Goal: Task Accomplishment & Management: Complete application form

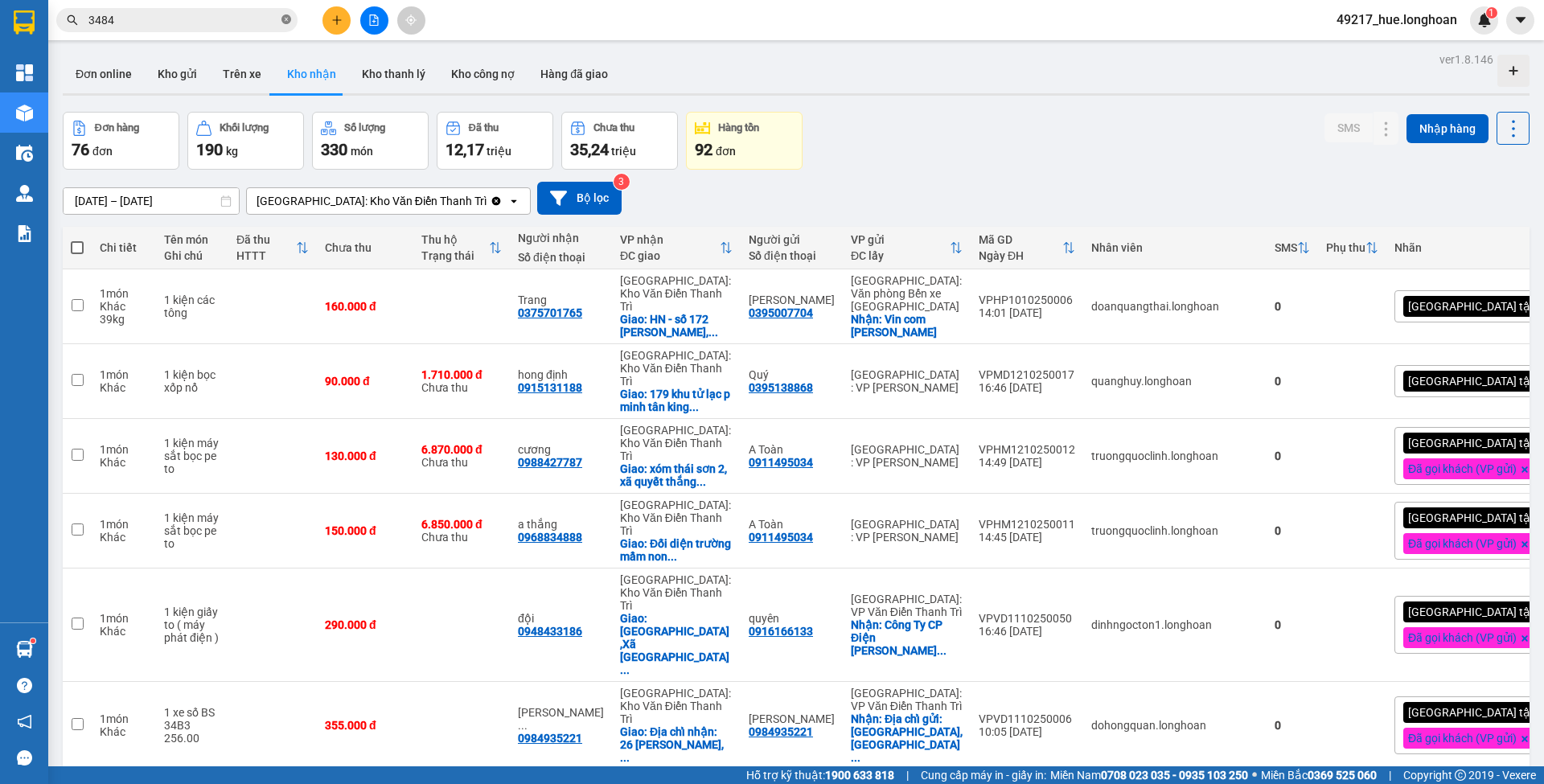
click at [289, 23] on icon "close-circle" at bounding box center [286, 20] width 10 height 10
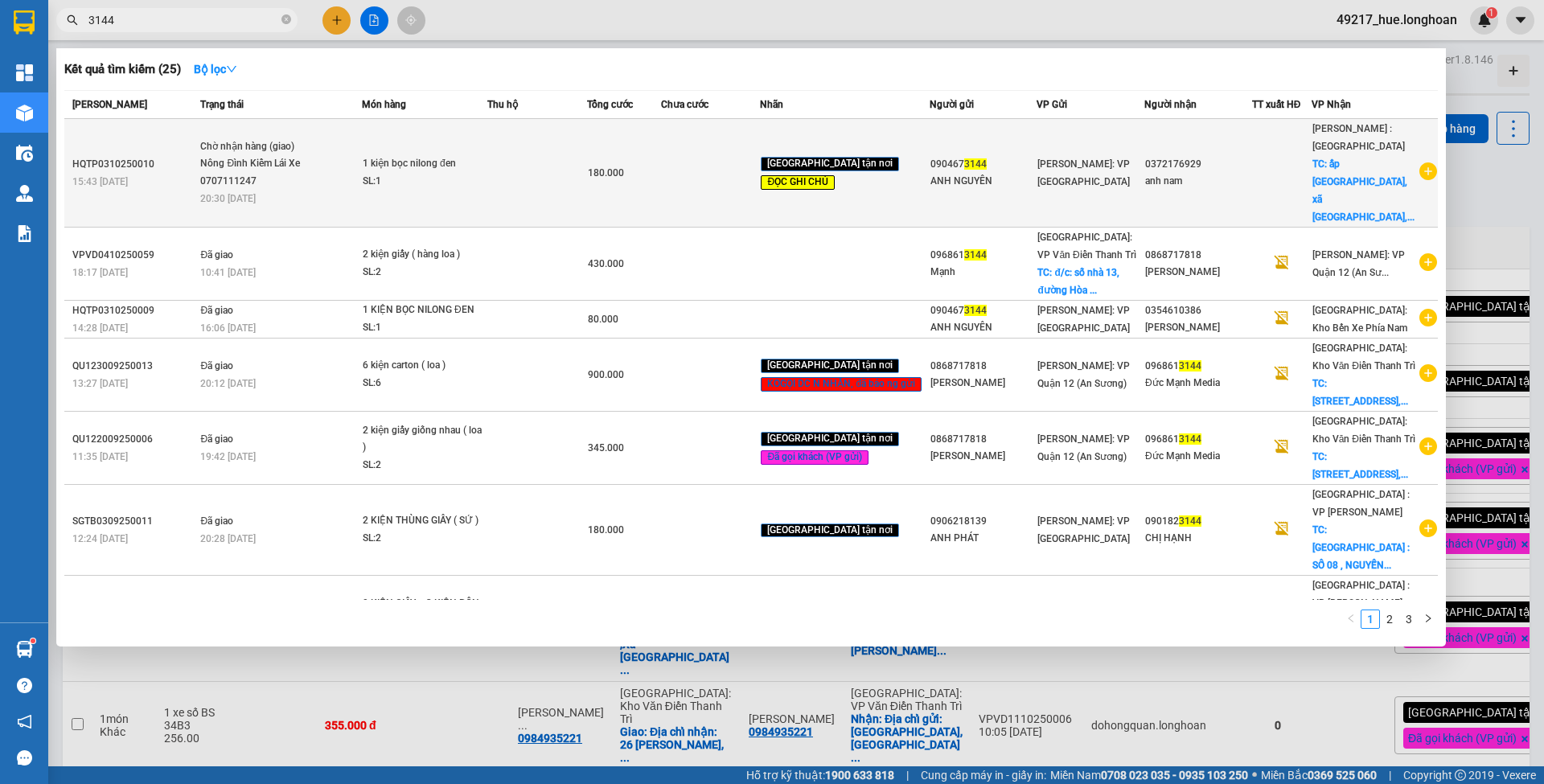
type input "3144"
click at [695, 161] on td at bounding box center [711, 173] width 99 height 108
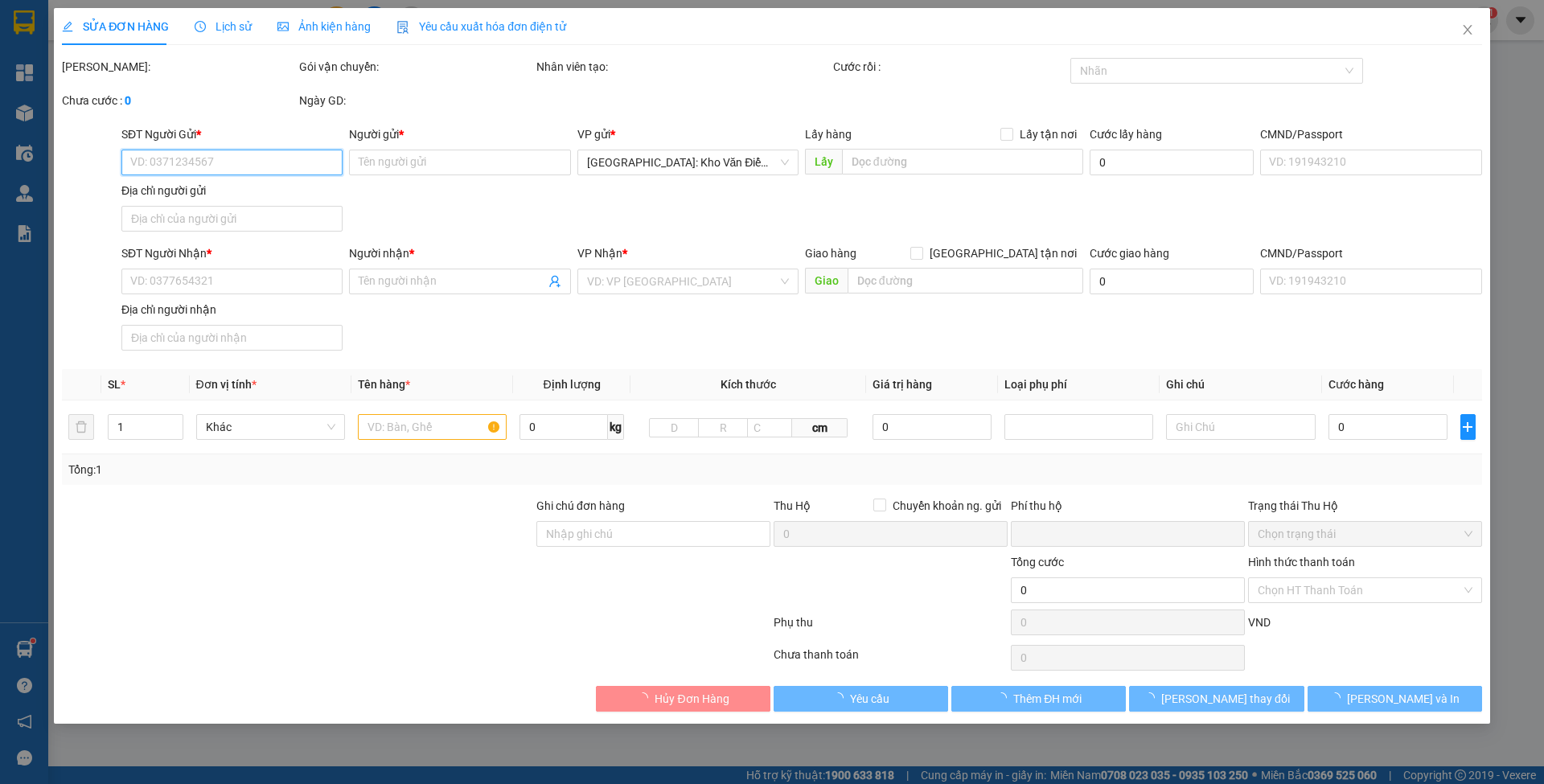
type input "0904673144"
type input "ANH NGUYÊN"
type input "0372176929"
type input "anh nam"
checkbox input "true"
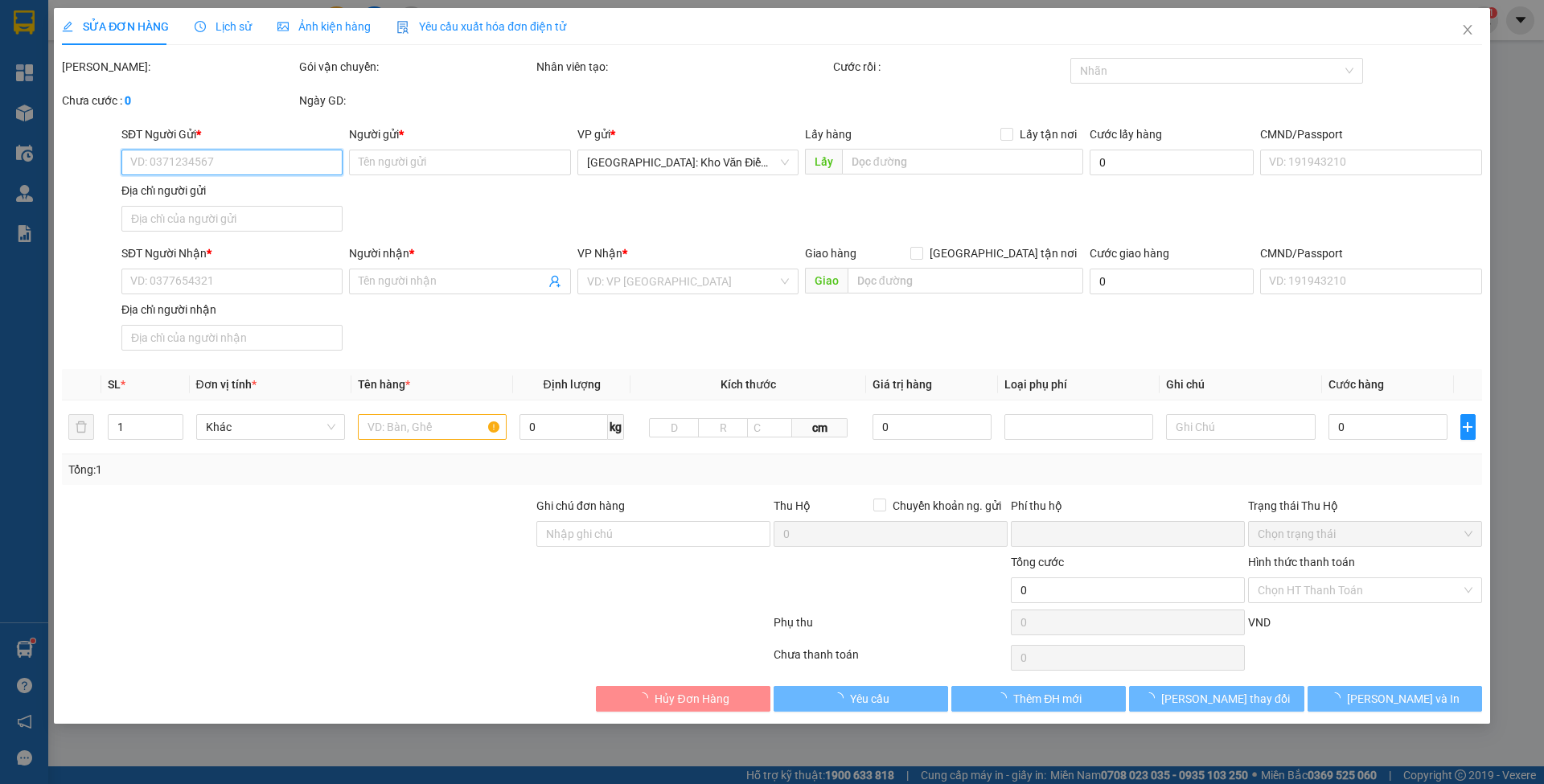
type input "ấp [GEOGRAPHIC_DATA], xã [GEOGRAPHIC_DATA], huyện [GEOGRAPHIC_DATA], [GEOGRAPHI…"
type input "hàng lạc [GEOGRAPHIC_DATA], về sg con xe 94- 10/10, về đến a giao luôn nhé"
type input "0"
type input "180.000"
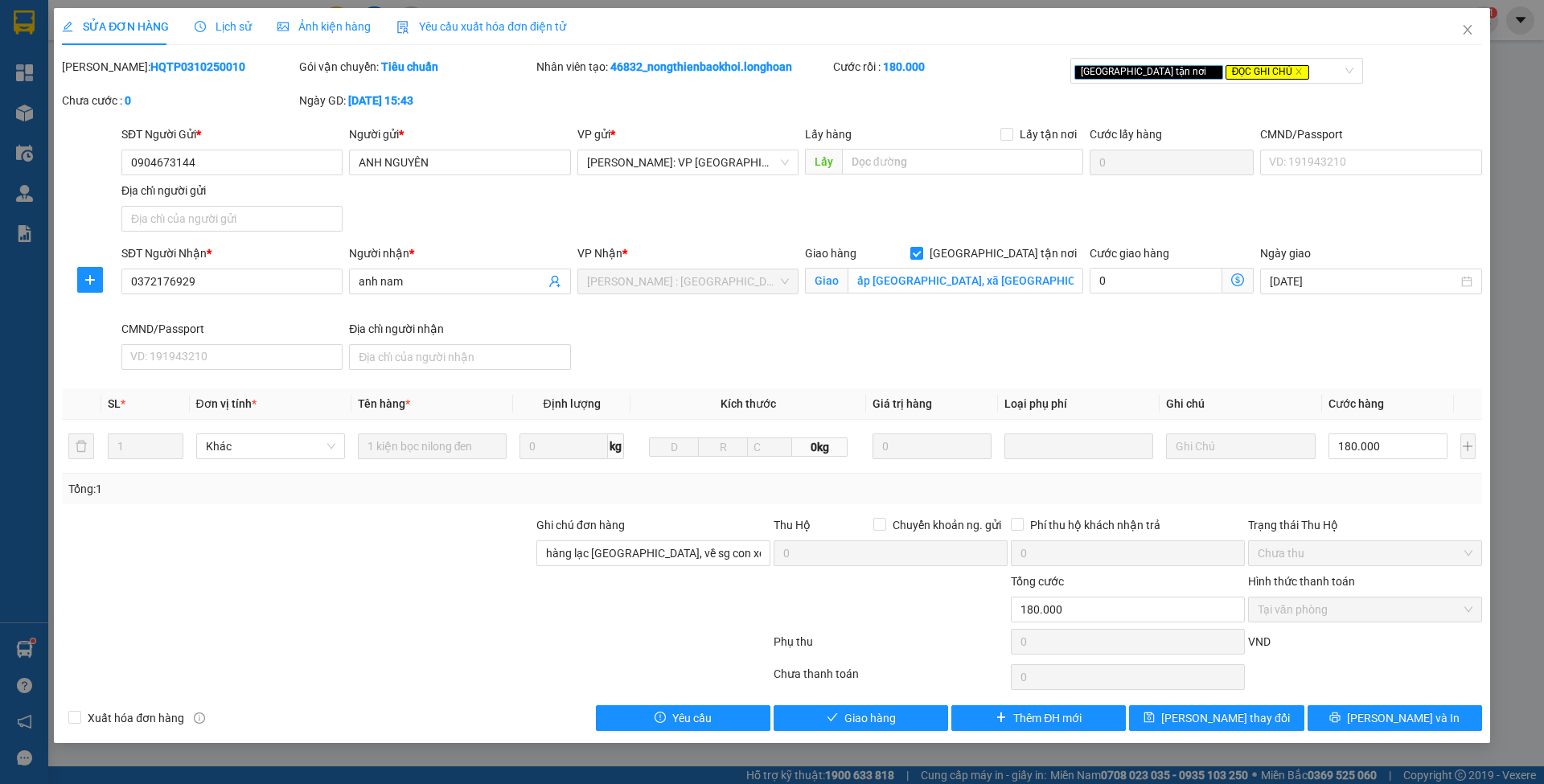
click at [221, 39] on div "Lịch sử" at bounding box center [223, 26] width 57 height 37
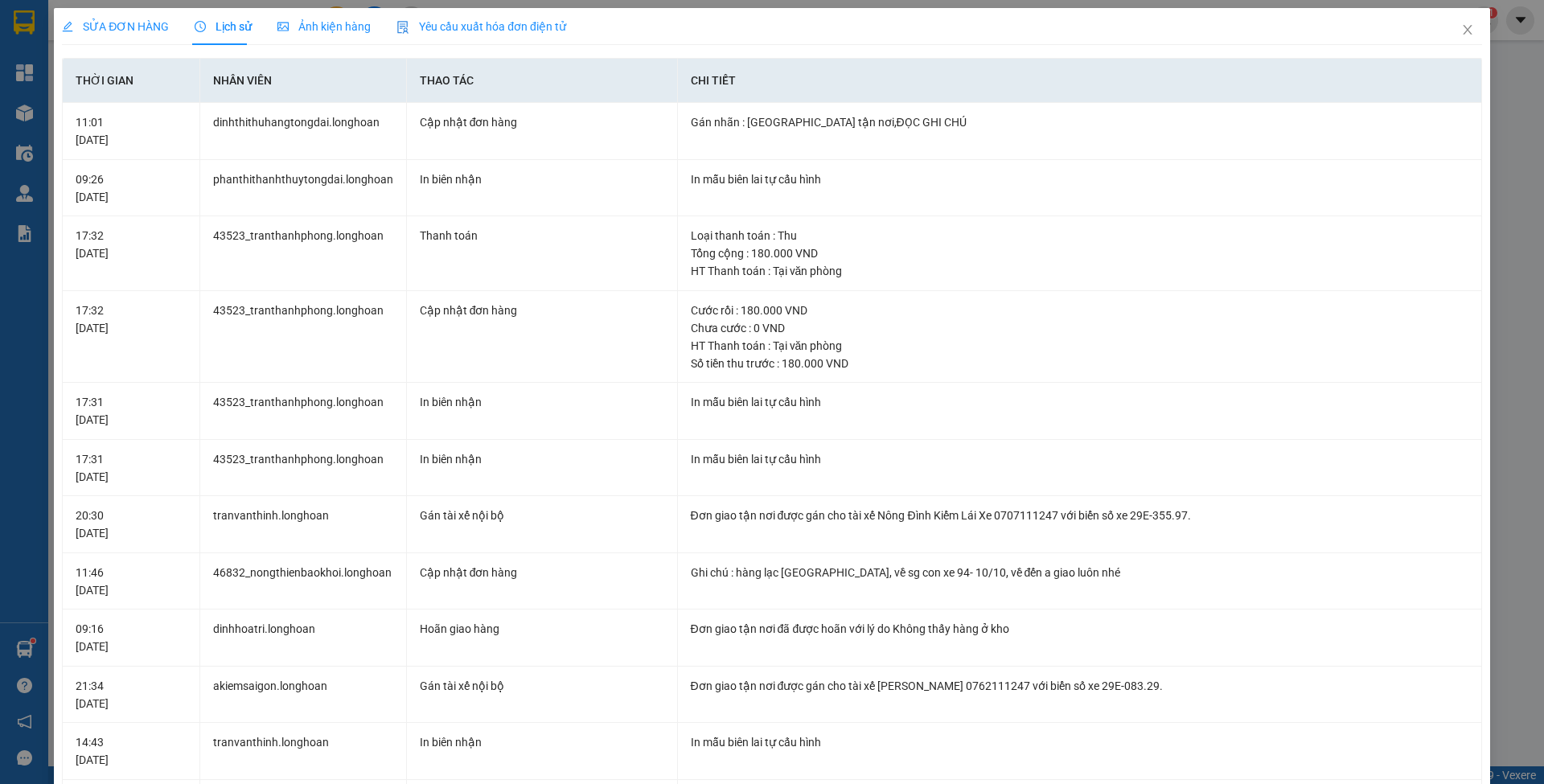
click at [107, 16] on div "SỬA ĐƠN HÀNG" at bounding box center [115, 26] width 107 height 37
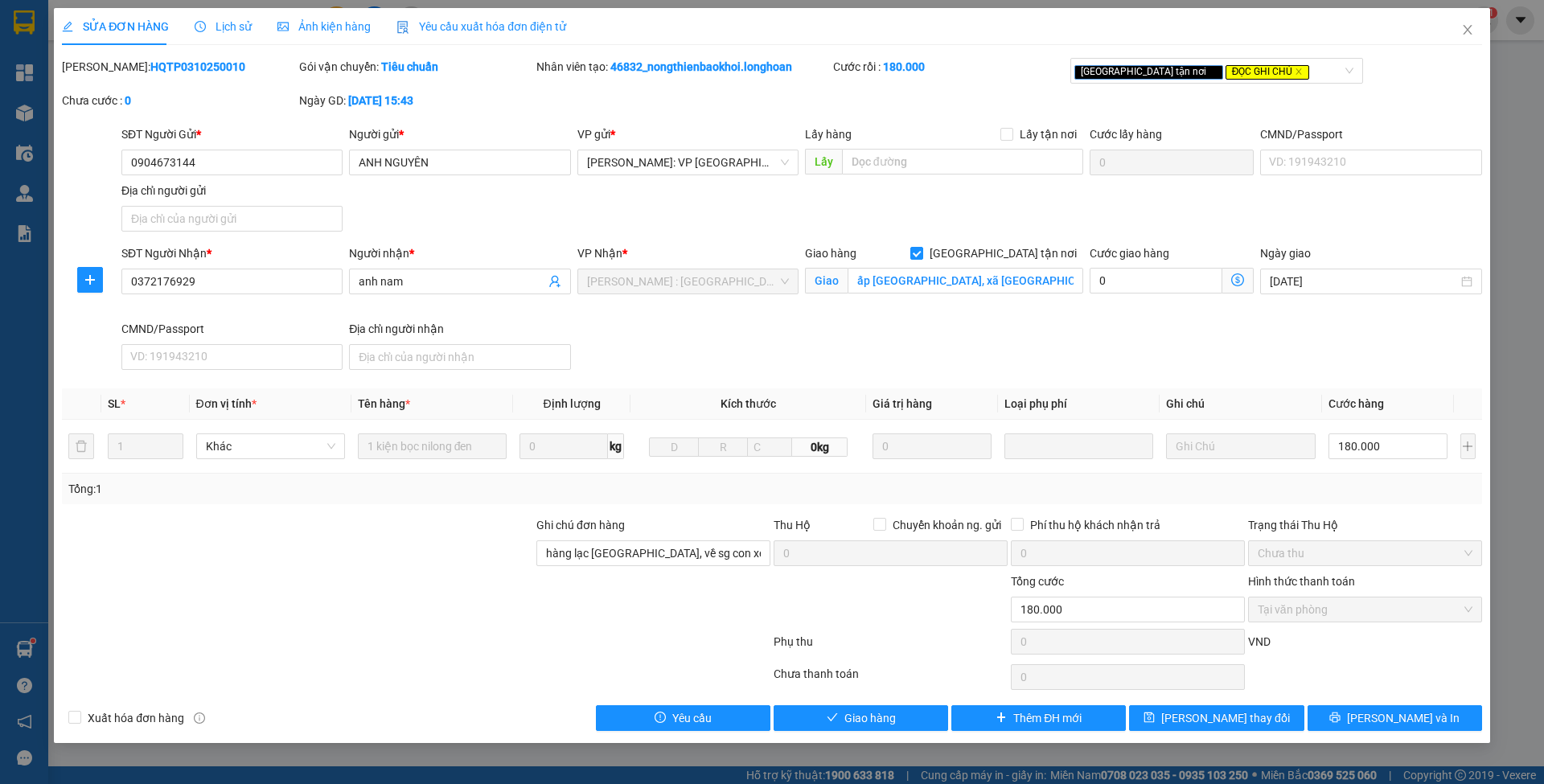
click at [219, 32] on span "Lịch sử" at bounding box center [223, 26] width 57 height 13
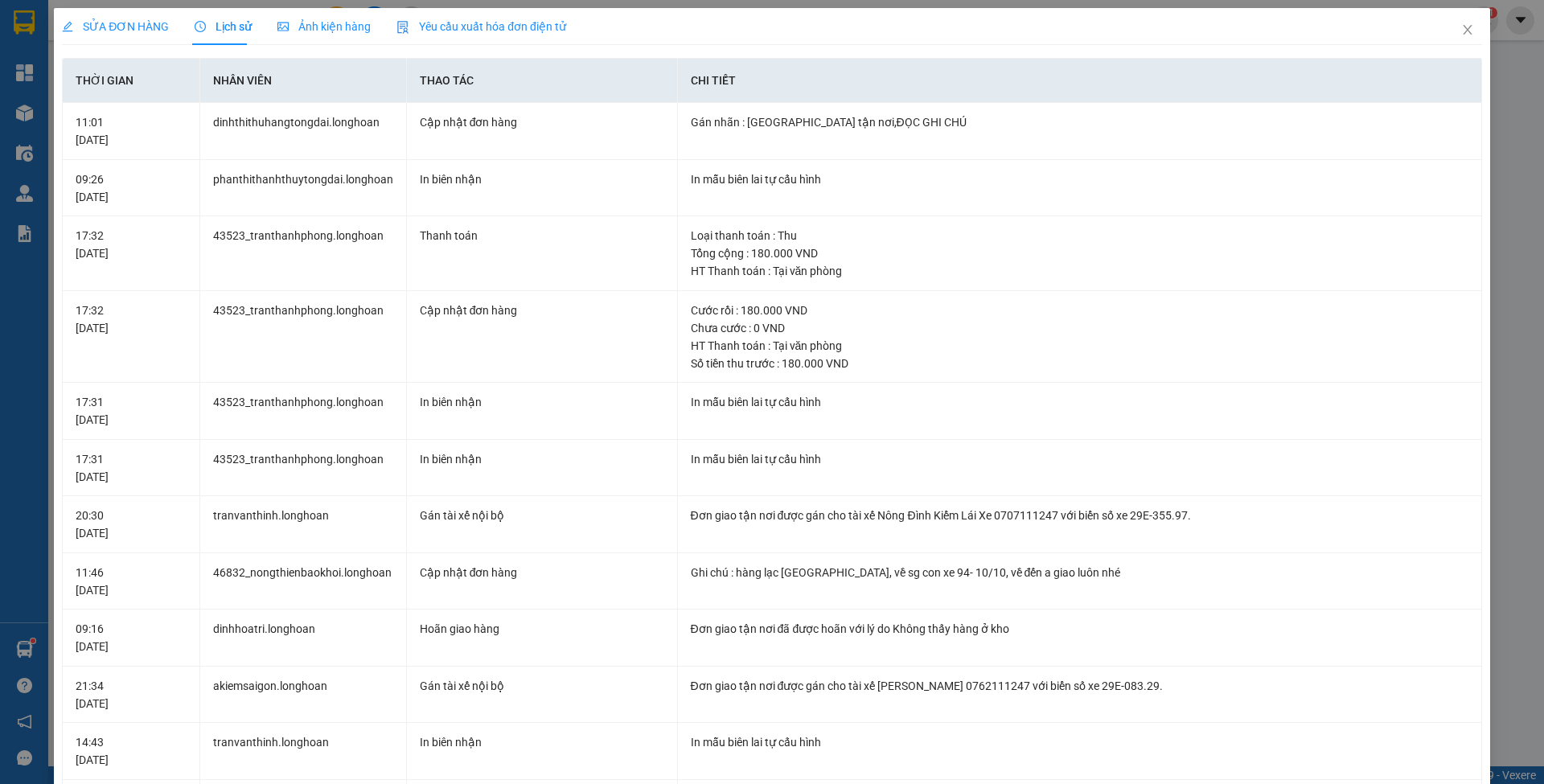
click at [132, 16] on div "SỬA ĐƠN HÀNG" at bounding box center [115, 26] width 107 height 37
